Goal: Task Accomplishment & Management: Complete application form

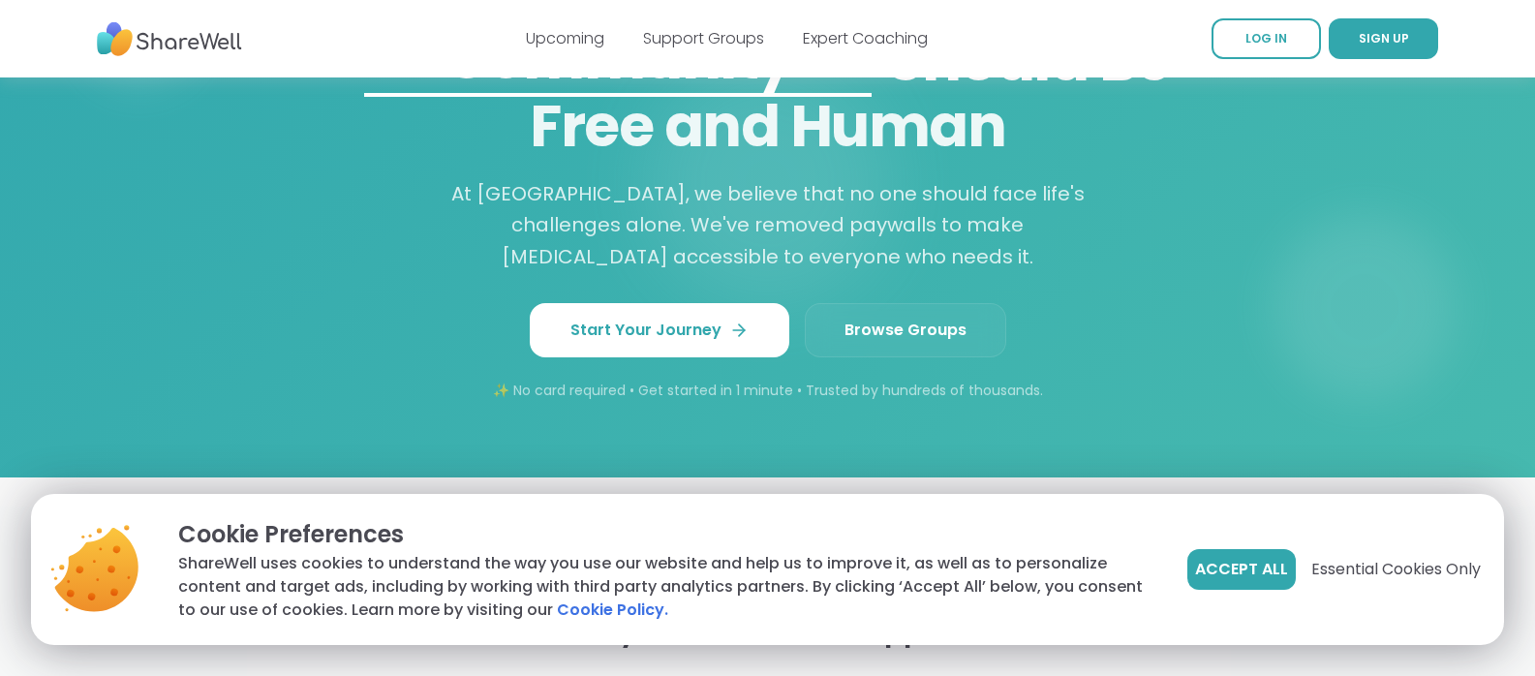
scroll to position [1744, 0]
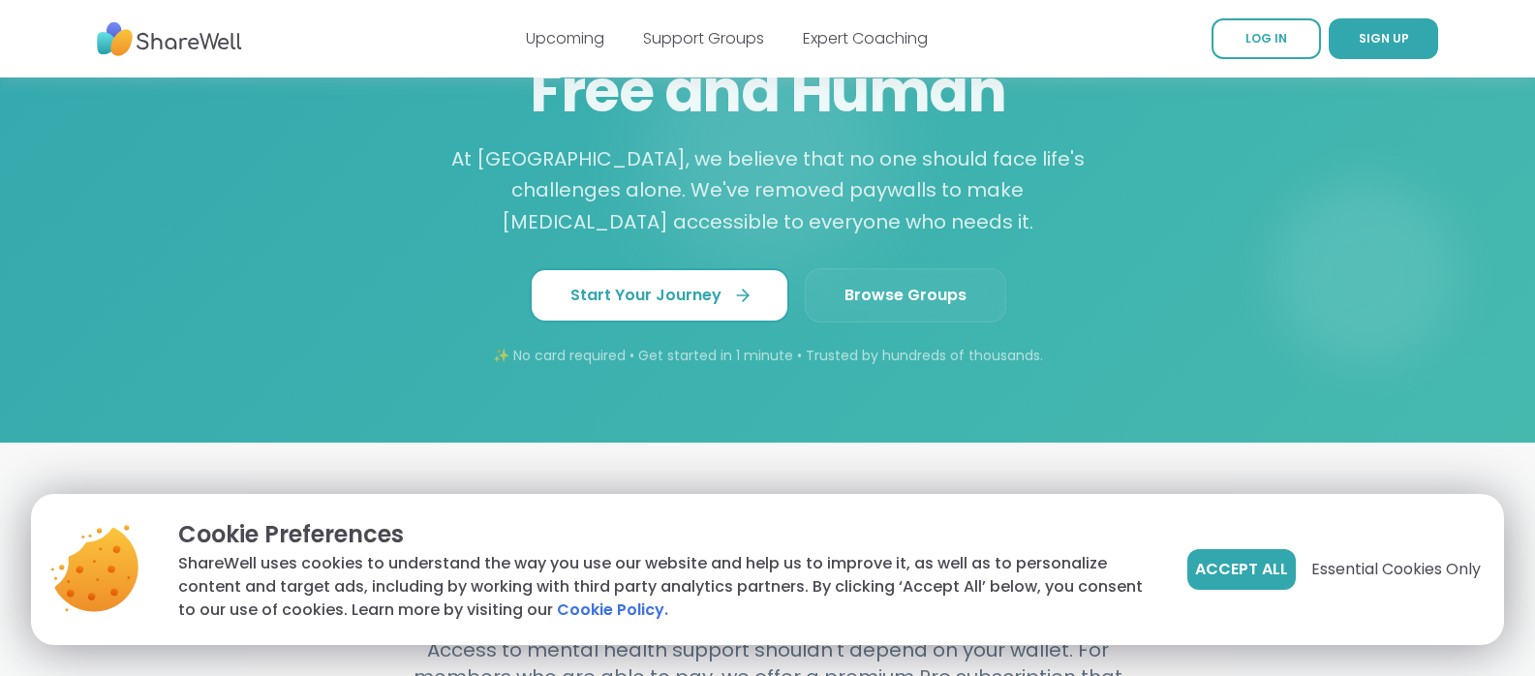
click at [675, 284] on span "Start Your Journey" at bounding box center [660, 295] width 178 height 23
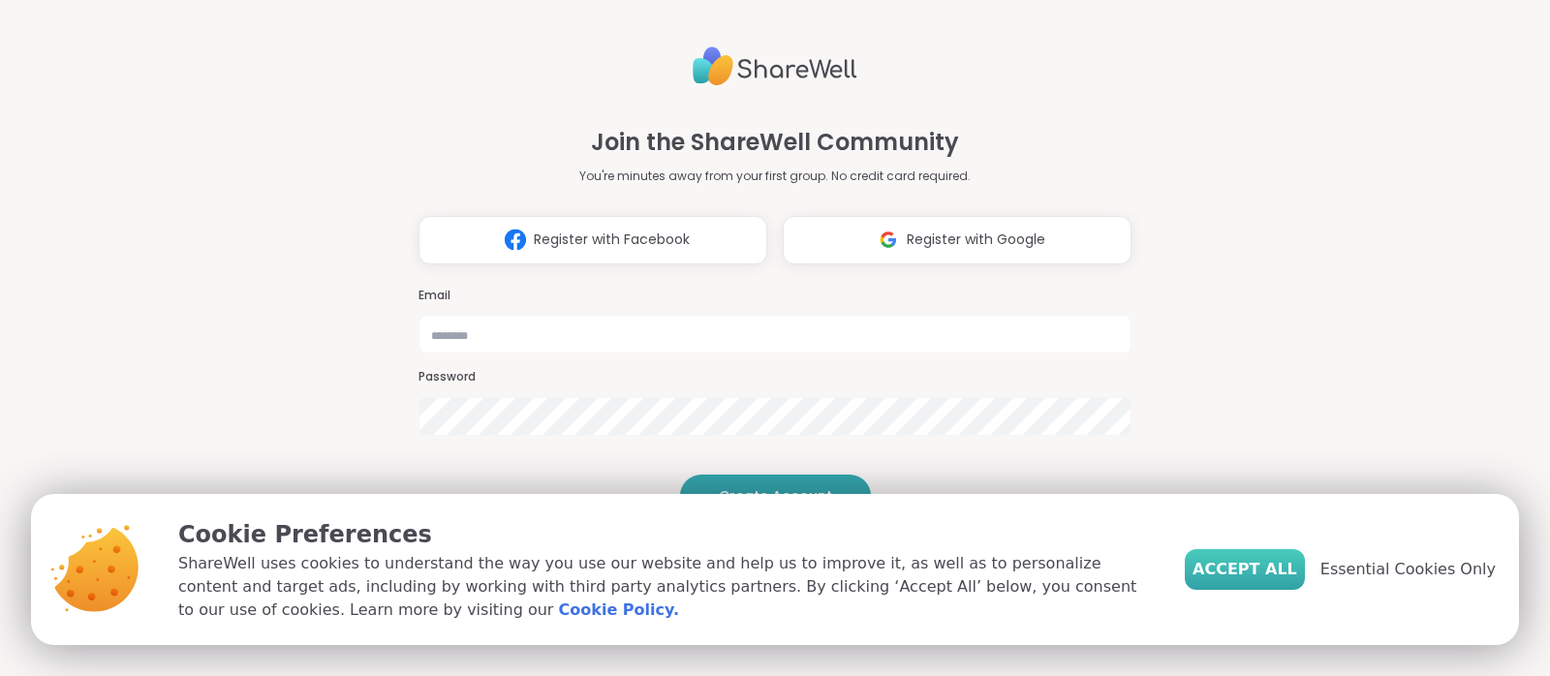
click at [1256, 566] on span "Accept All" at bounding box center [1244, 569] width 105 height 23
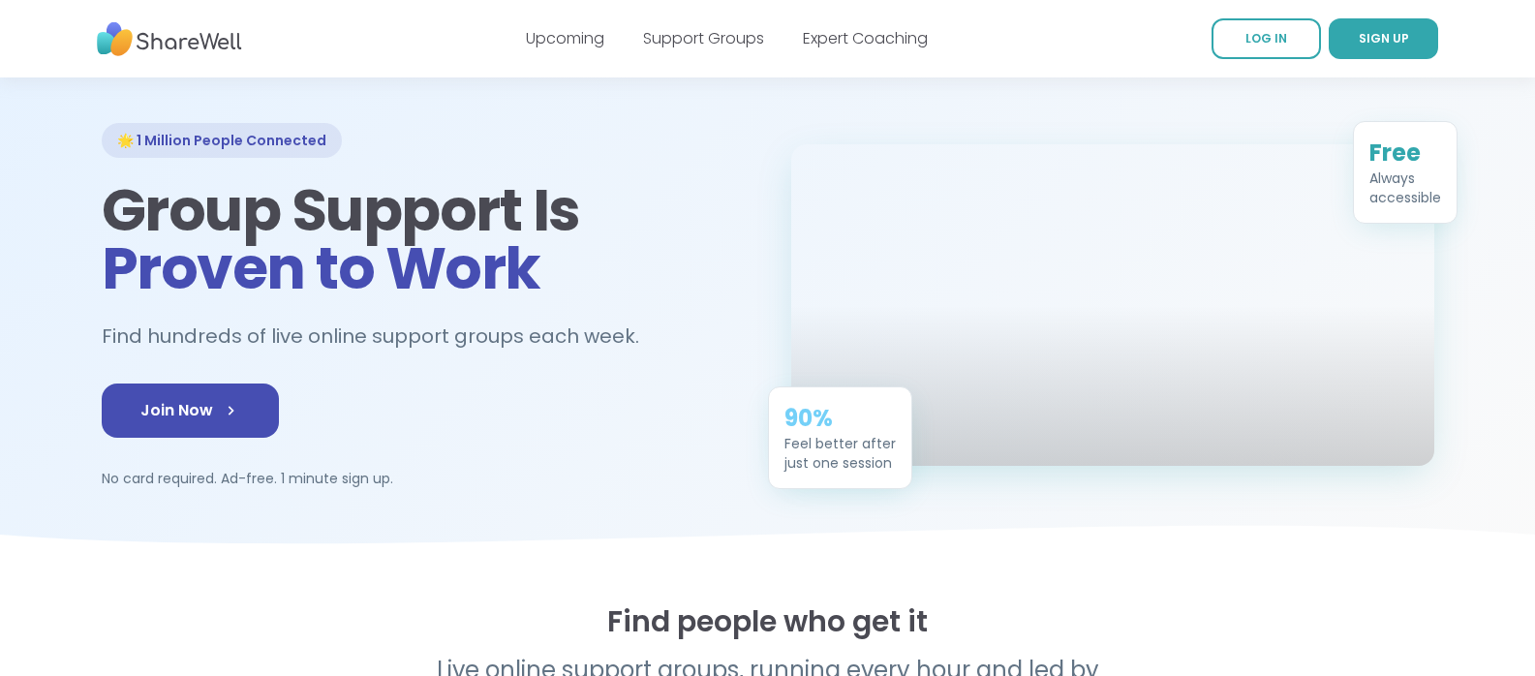
scroll to position [97, 0]
